Goal: Information Seeking & Learning: Learn about a topic

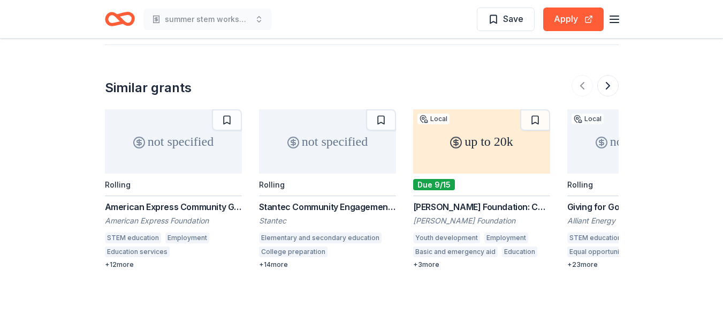
scroll to position [1266, 0]
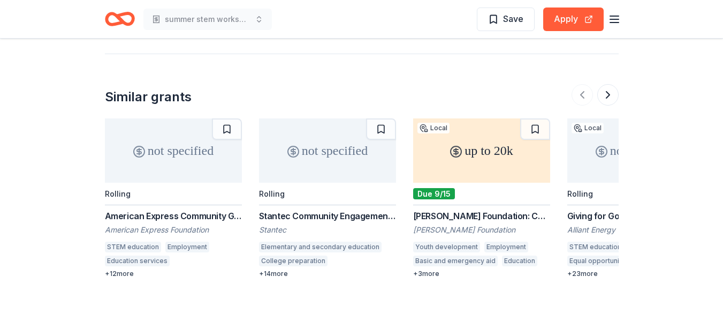
click at [191, 209] on div "American Express Community Giving" at bounding box center [173, 215] width 137 height 13
click at [606, 84] on button at bounding box center [608, 94] width 21 height 21
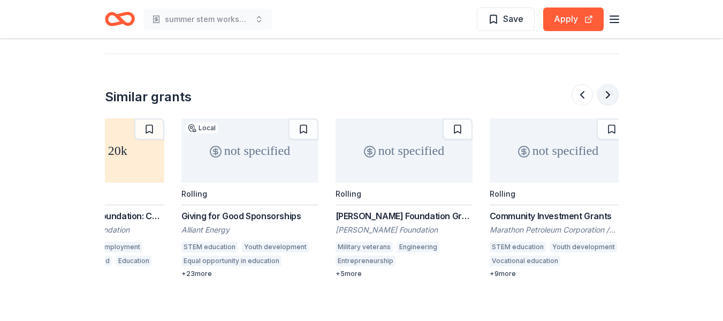
scroll to position [0, 394]
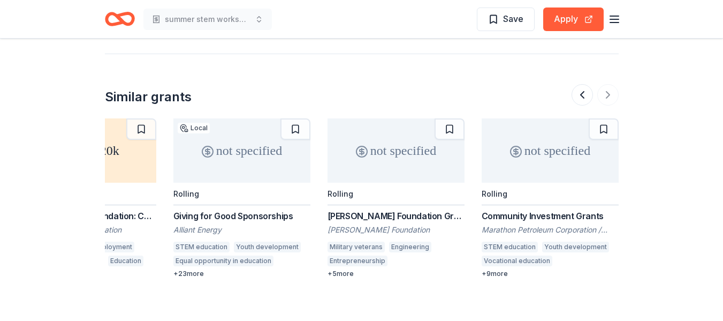
click at [241, 209] on div "Giving for Good Sponsorships" at bounding box center [241, 215] width 137 height 13
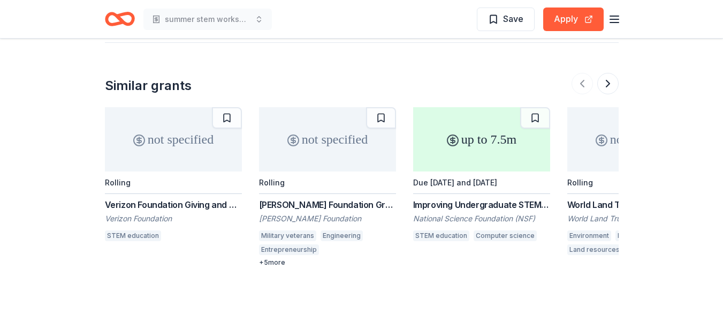
scroll to position [1929, 0]
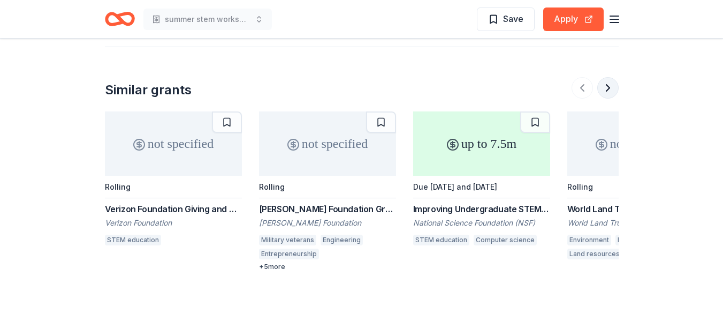
click at [608, 77] on button at bounding box center [608, 87] width 21 height 21
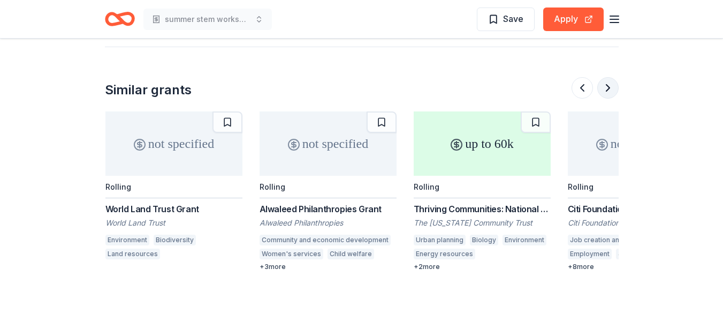
scroll to position [0, 463]
click at [608, 77] on button at bounding box center [608, 87] width 21 height 21
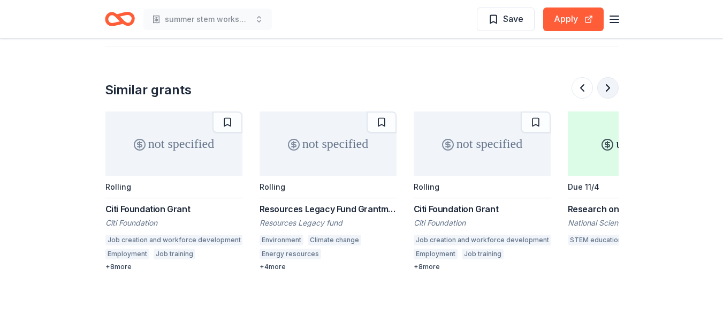
scroll to position [0, 925]
click at [608, 77] on button at bounding box center [608, 87] width 21 height 21
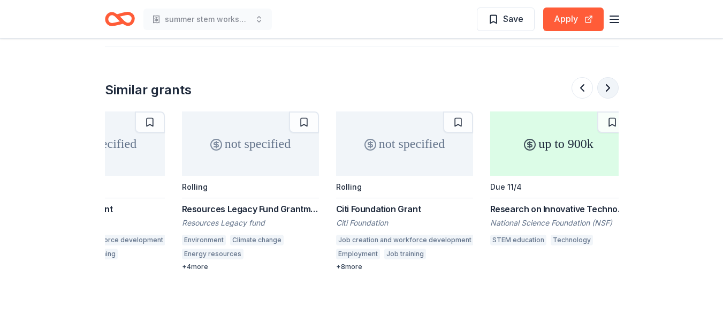
scroll to position [0, 1011]
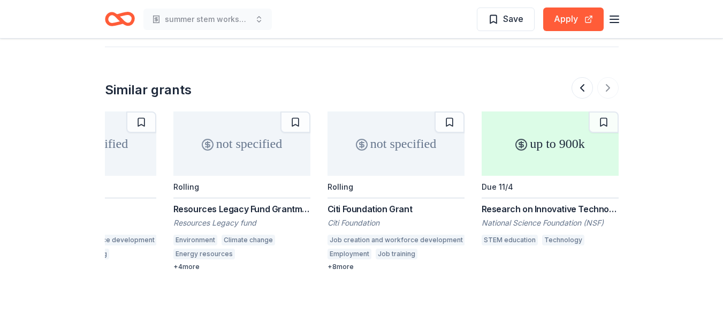
click at [579, 202] on div "Research on Innovative Technologies for Enhanced Learning" at bounding box center [550, 208] width 137 height 13
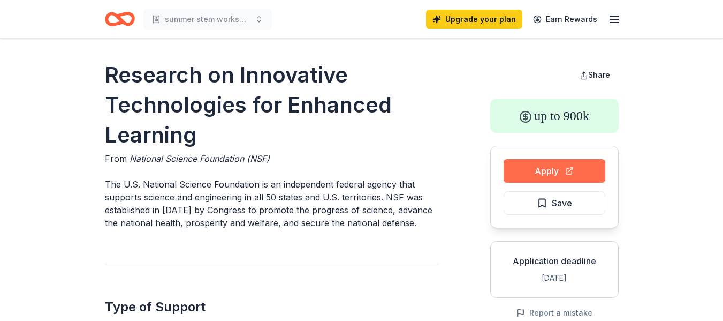
click at [560, 169] on button "Apply" at bounding box center [555, 171] width 102 height 24
